Goal: Task Accomplishment & Management: Manage account settings

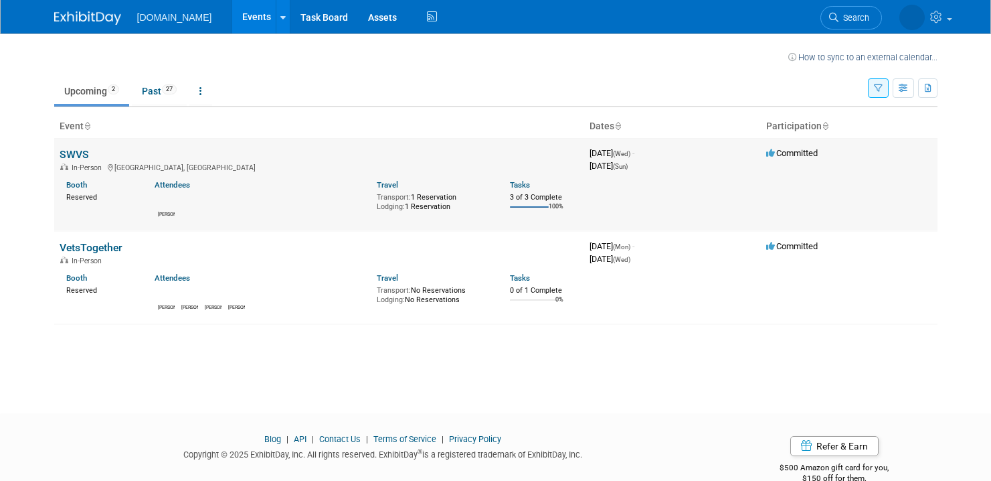
click at [67, 155] on link "SWVS" at bounding box center [74, 154] width 29 height 13
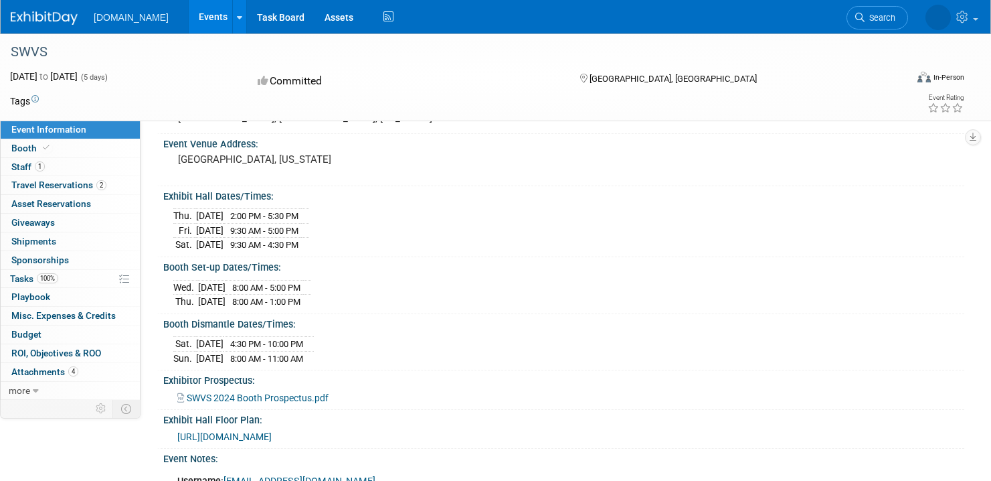
scroll to position [80, 0]
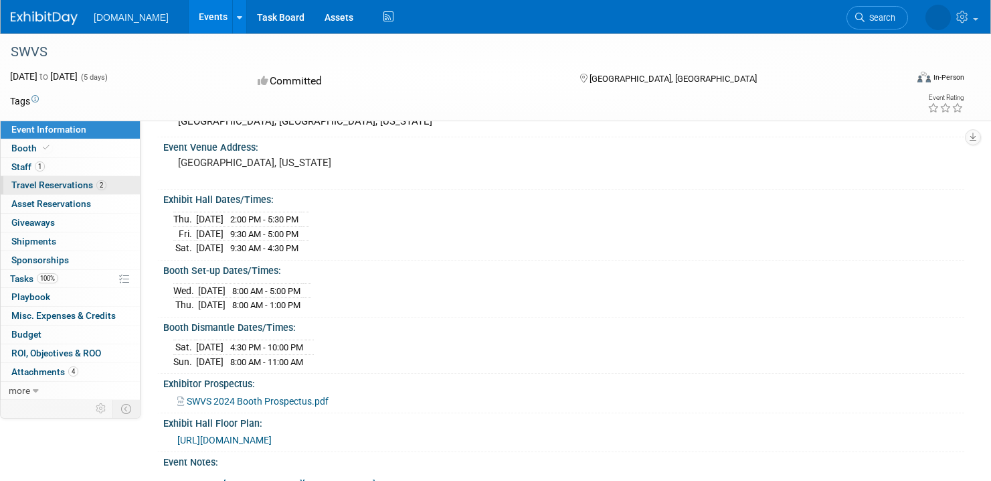
click at [86, 189] on span "Travel Reservations 2" at bounding box center [58, 184] width 95 height 11
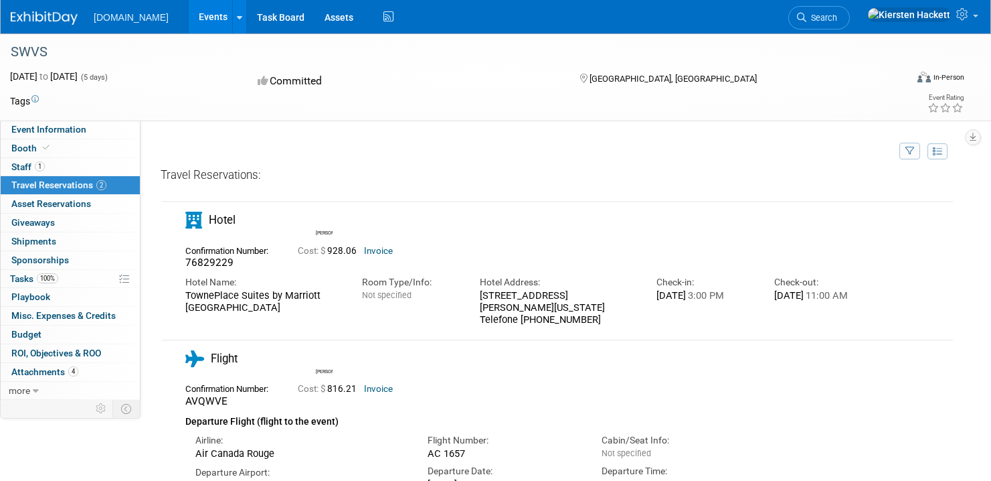
drag, startPoint x: 280, startPoint y: 309, endPoint x: 183, endPoint y: 298, distance: 97.6
click at [183, 298] on div "Hotel Name: TownePlace Suites by Marriott [GEOGRAPHIC_DATA]" at bounding box center [263, 291] width 177 height 44
copy div "TownePlace Suites by Marriott [GEOGRAPHIC_DATA]"
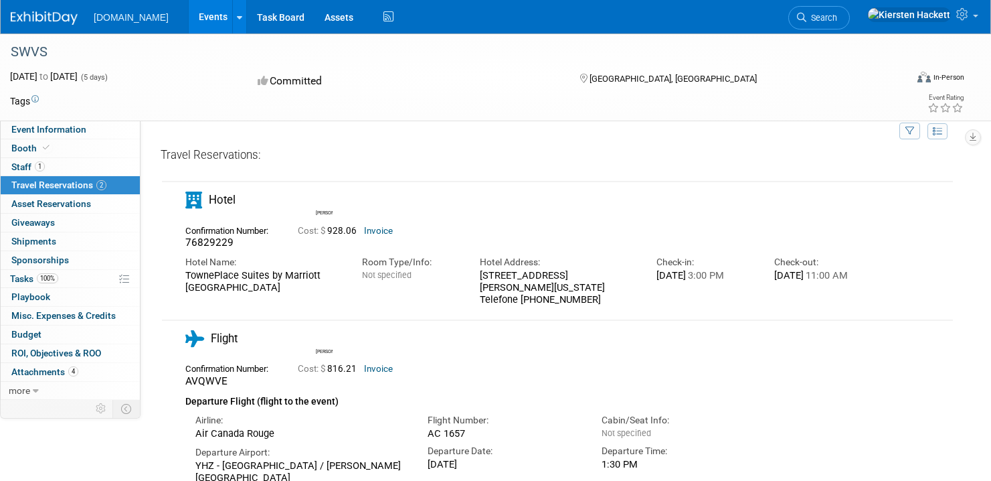
scroll to position [22, 0]
